Goal: Task Accomplishment & Management: Complete application form

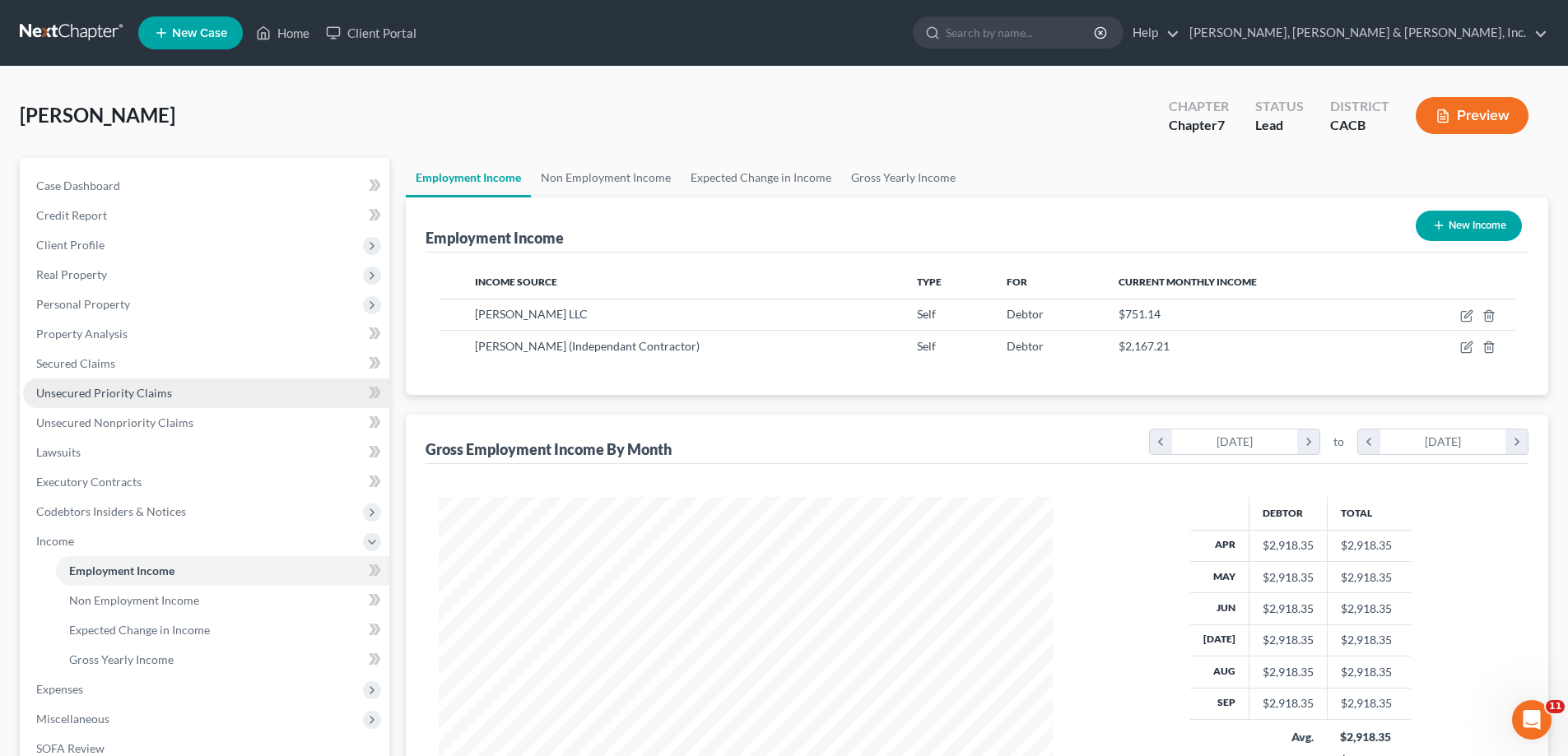
scroll to position [307, 647]
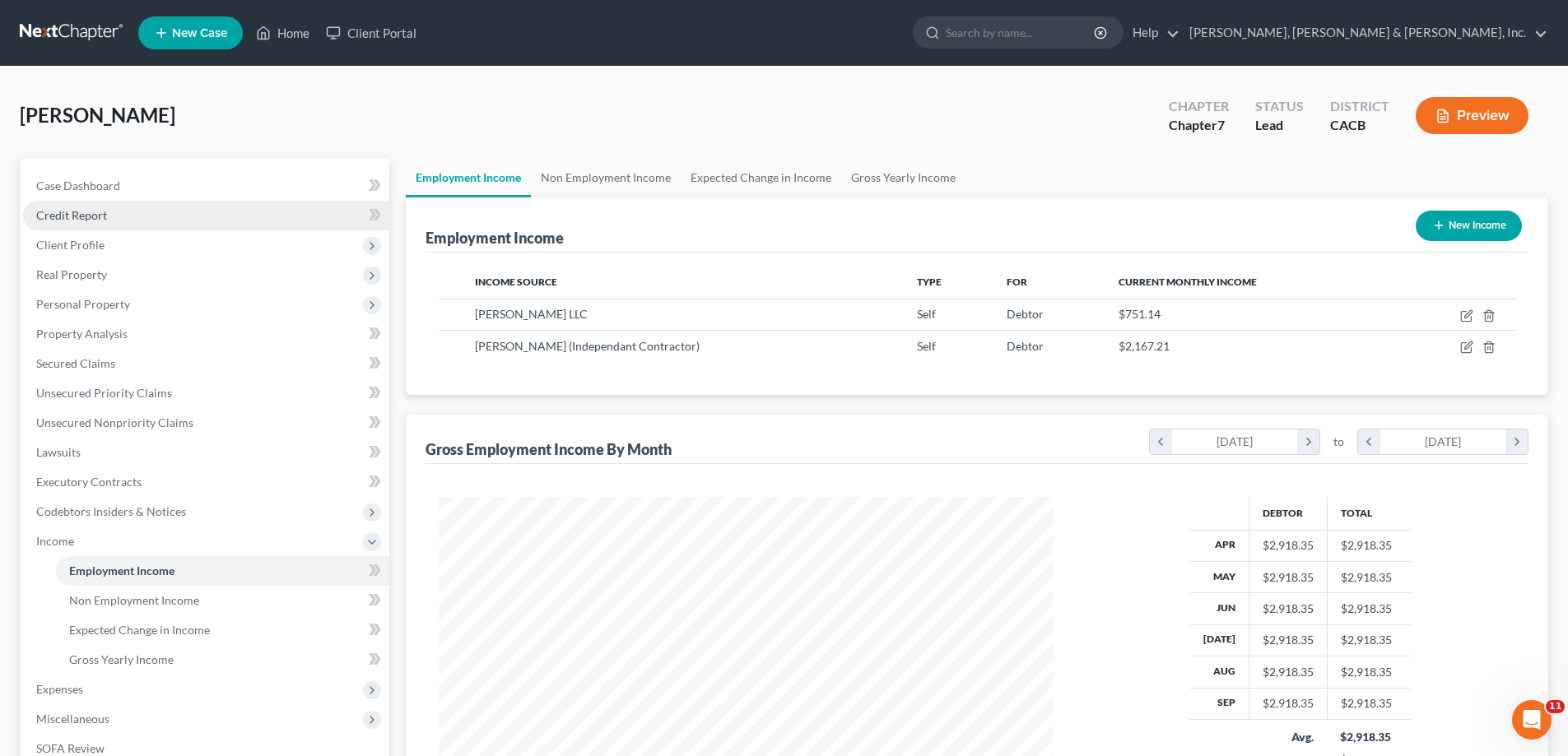
click at [273, 227] on link "Credit Report" at bounding box center [205, 215] width 367 height 29
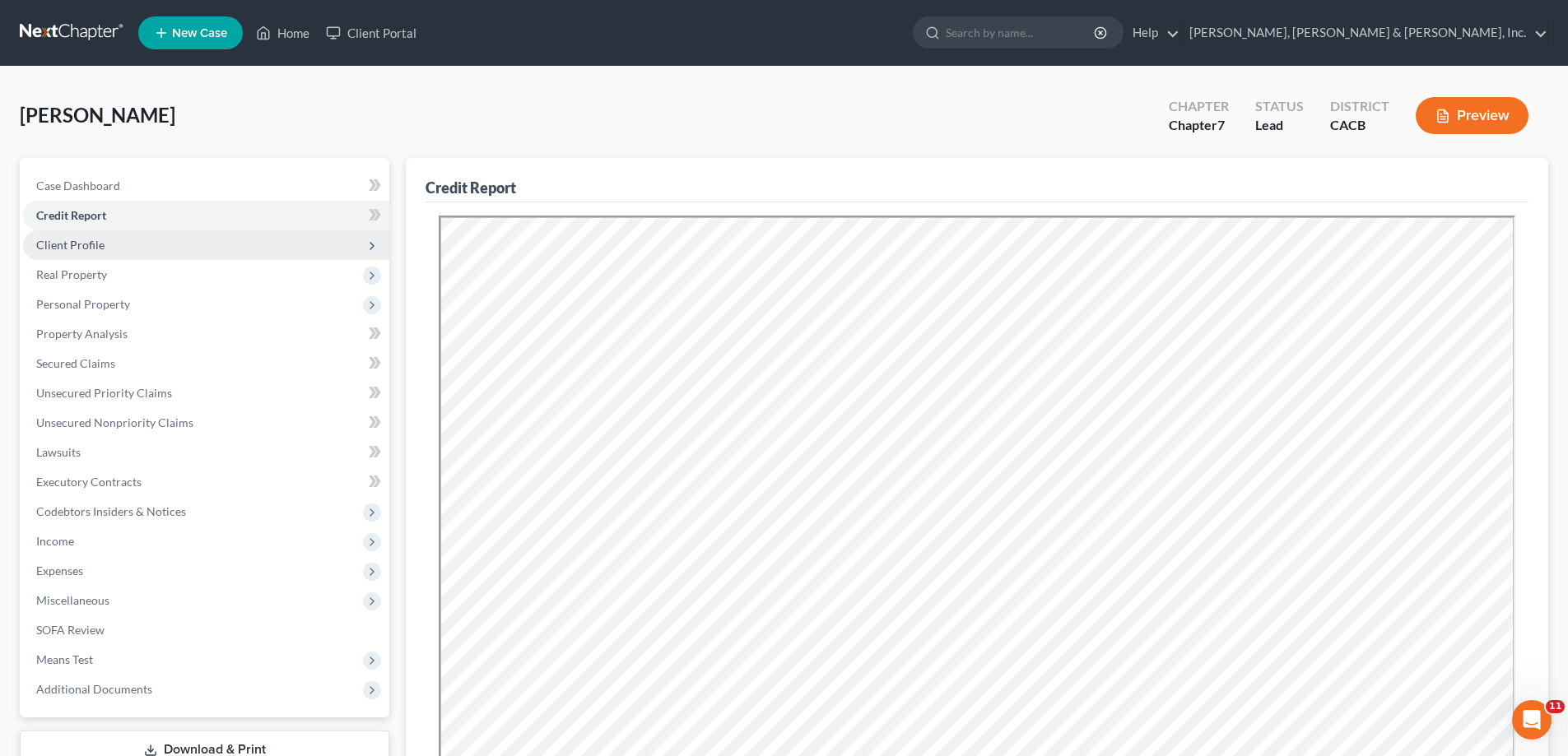
click at [277, 251] on span "Client Profile" at bounding box center [205, 245] width 367 height 29
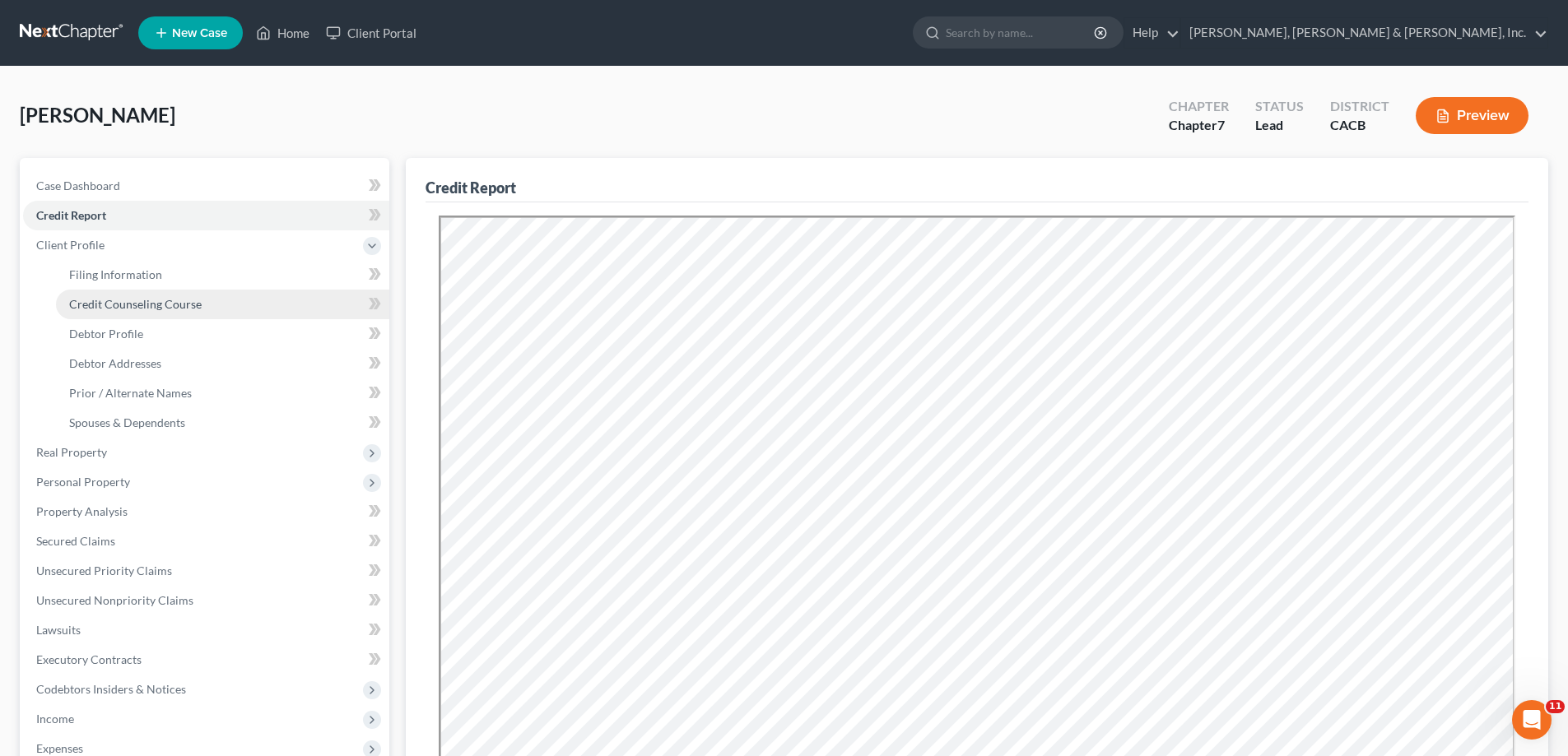
click at [285, 311] on link "Credit Counseling Course" at bounding box center [222, 305] width 333 height 29
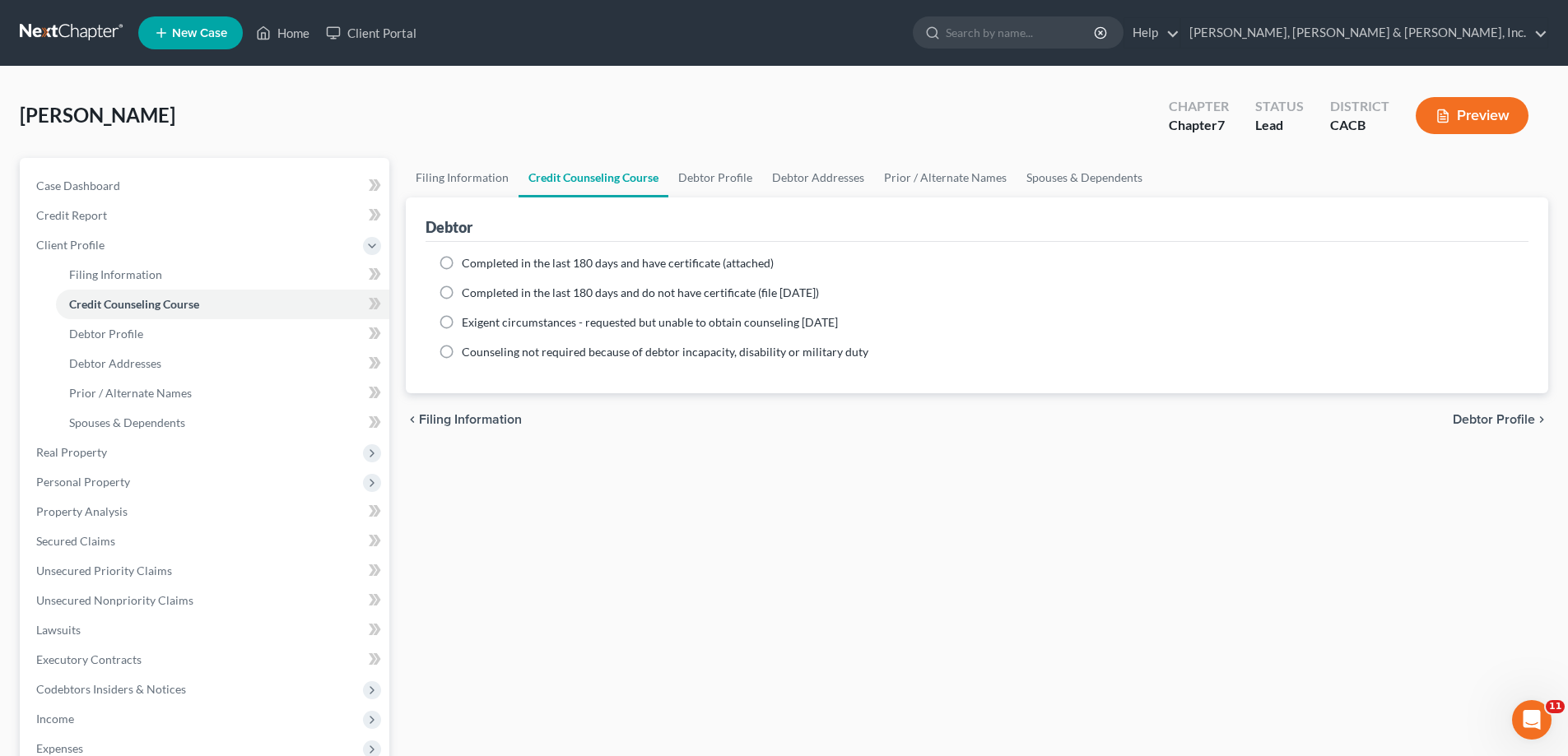
click at [462, 261] on label "Completed in the last 180 days and have certificate (attached)" at bounding box center [617, 262] width 312 height 17
click at [468, 261] on input "Completed in the last 180 days and have certificate (attached)" at bounding box center [473, 260] width 11 height 11
radio input "true"
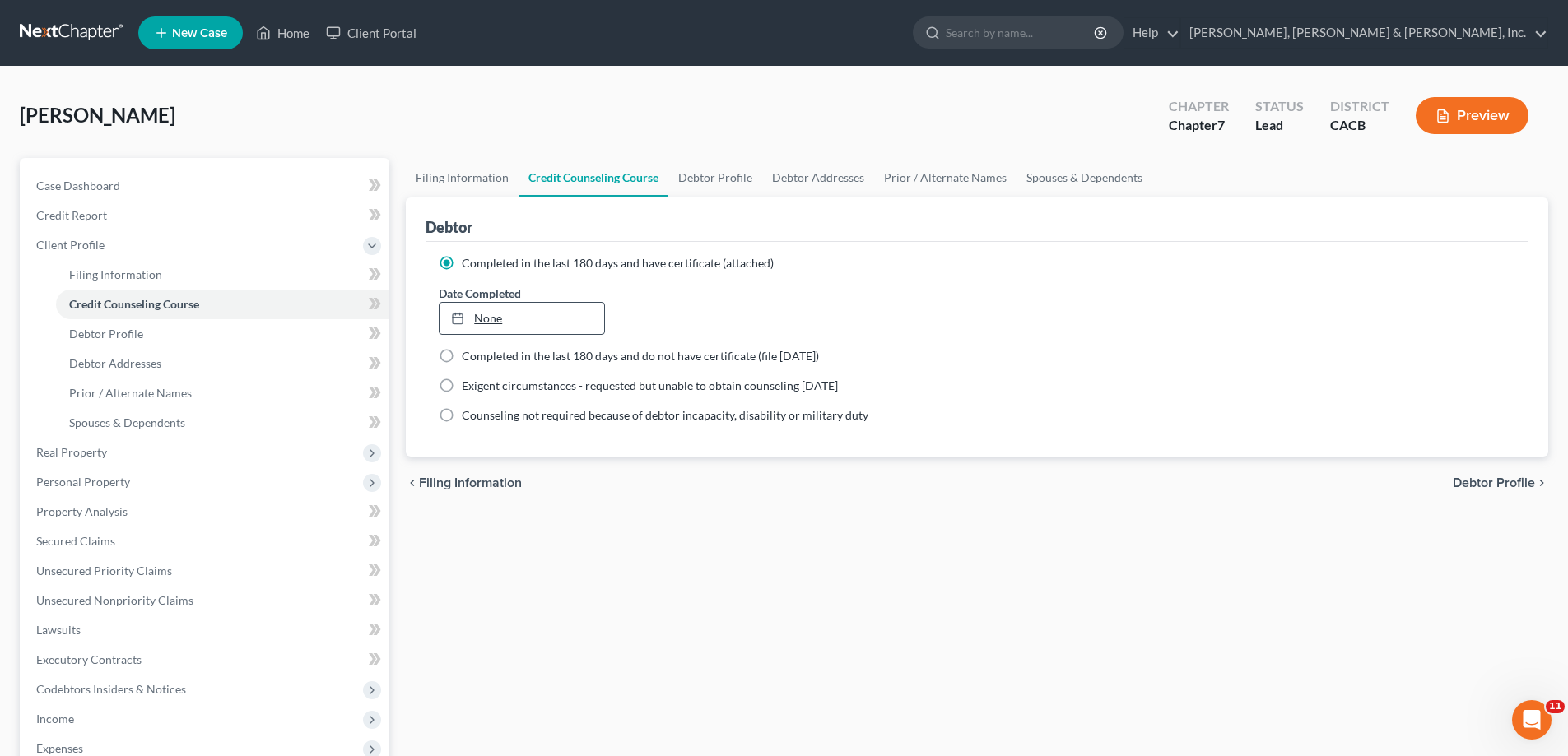
click at [494, 321] on link "None" at bounding box center [521, 319] width 164 height 31
type input "[DATE]"
click at [280, 370] on link "Debtor Addresses" at bounding box center [222, 364] width 333 height 29
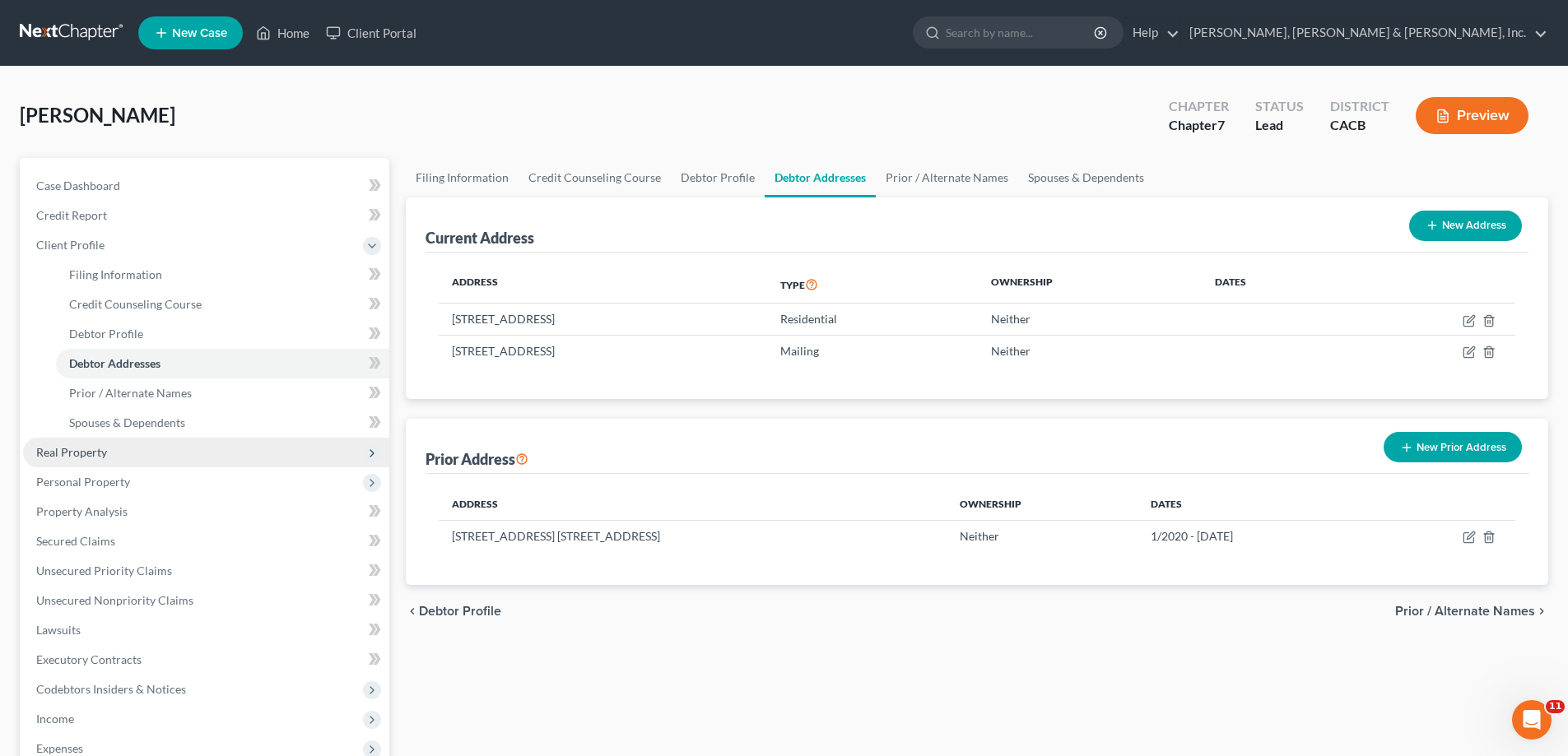
click at [285, 458] on span "Real Property" at bounding box center [205, 452] width 367 height 29
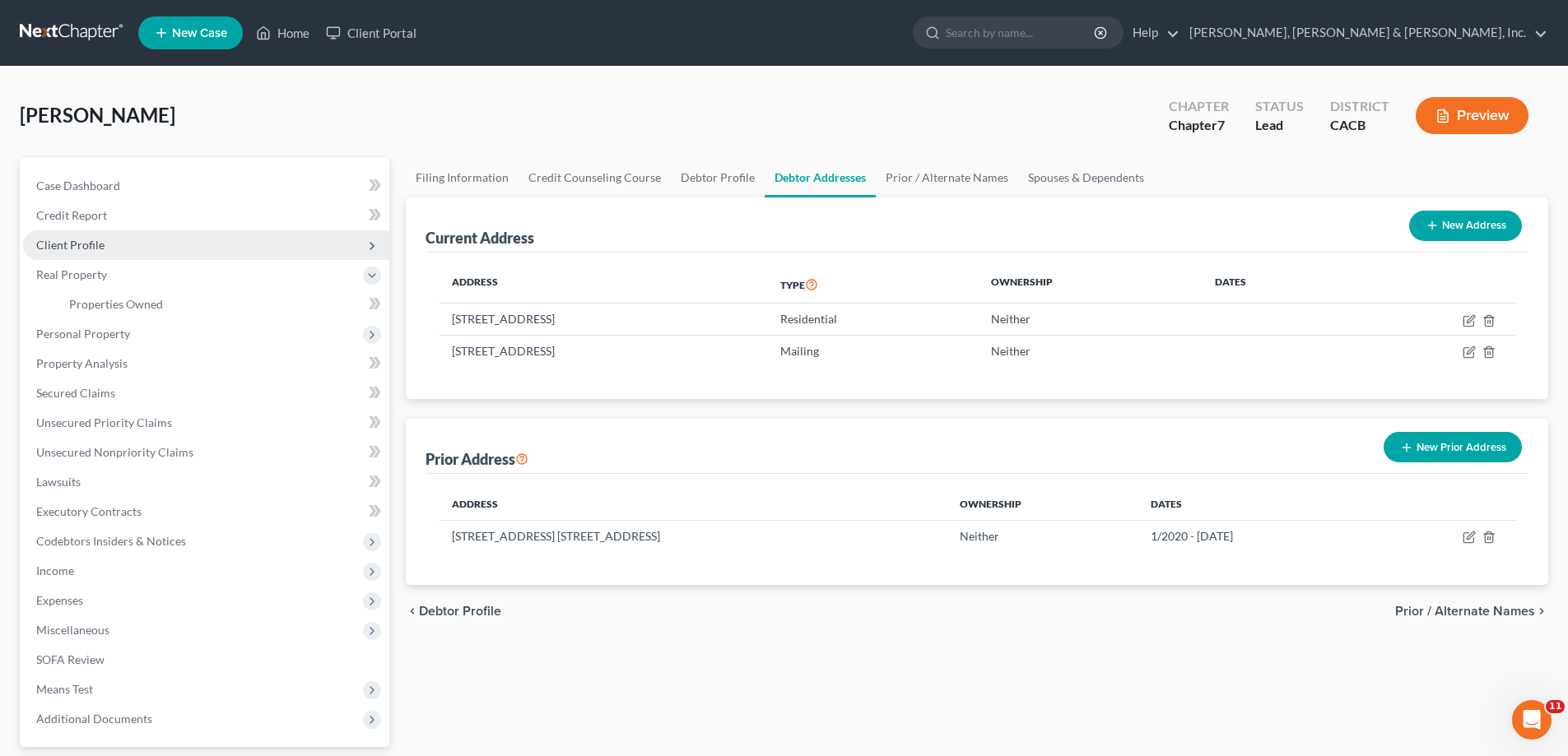
click at [296, 255] on span "Client Profile" at bounding box center [205, 245] width 367 height 29
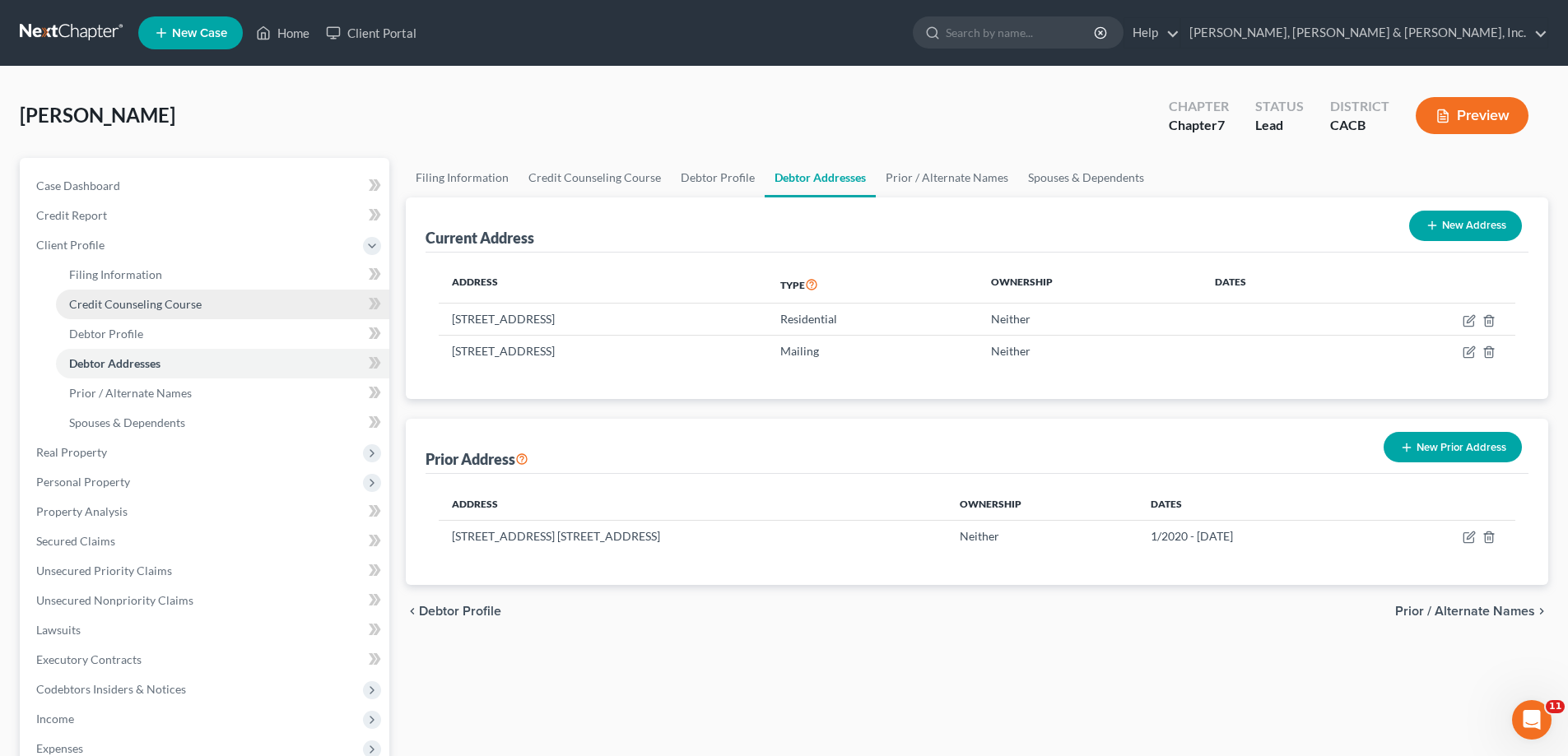
click at [280, 314] on link "Credit Counseling Course" at bounding box center [222, 305] width 333 height 29
